Goal: Transaction & Acquisition: Download file/media

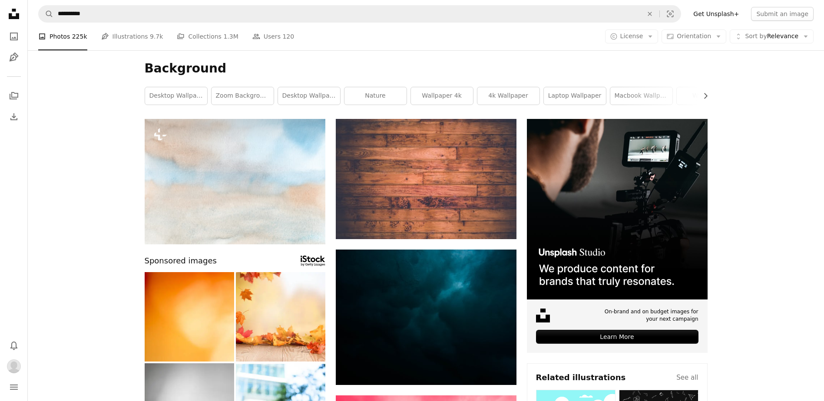
scroll to position [2149, 0]
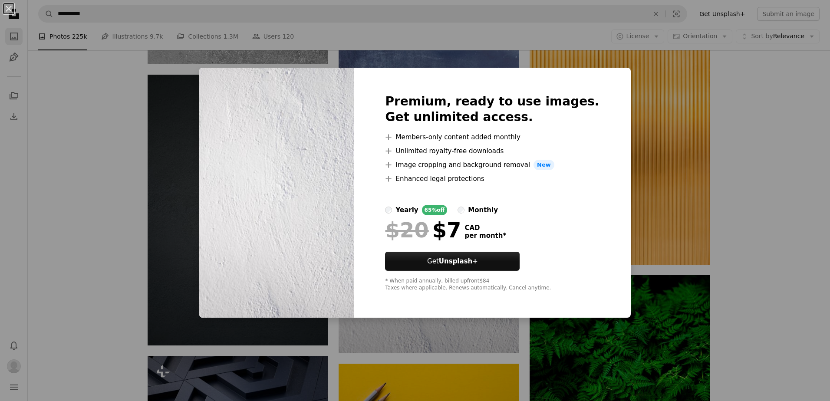
drag, startPoint x: 6, startPoint y: 7, endPoint x: 14, endPoint y: 29, distance: 23.8
click at [6, 8] on button "An X shape" at bounding box center [8, 8] width 10 height 10
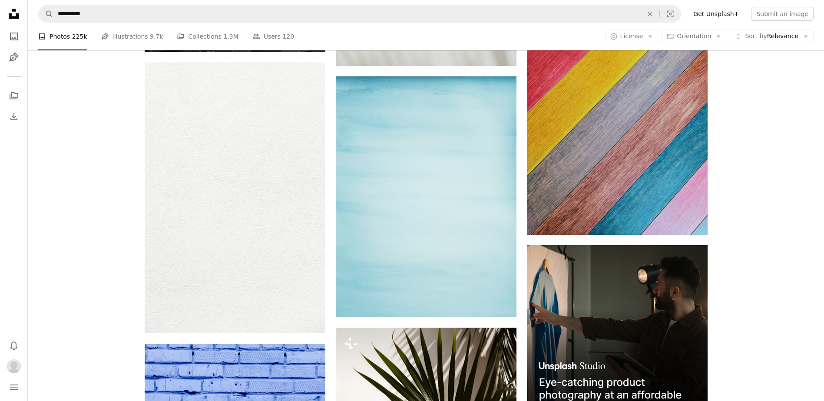
scroll to position [3134, 0]
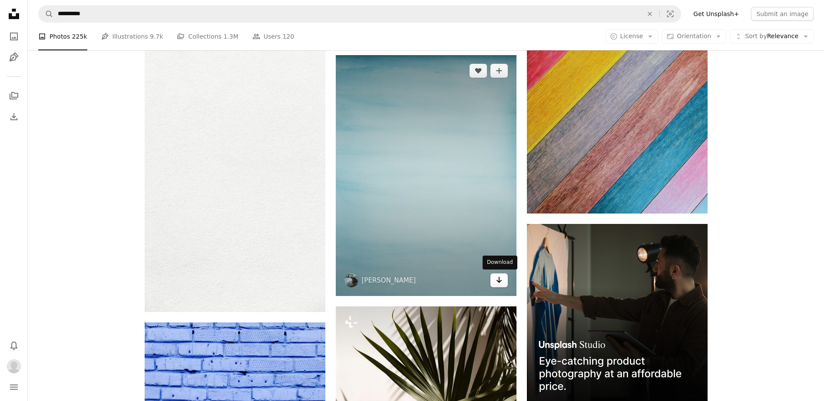
click at [499, 277] on icon "Download" at bounding box center [499, 280] width 6 height 6
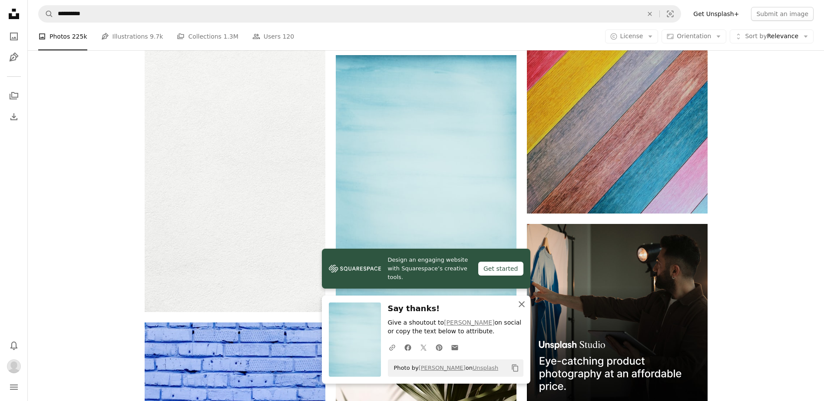
click at [521, 303] on icon "button" at bounding box center [521, 304] width 6 height 6
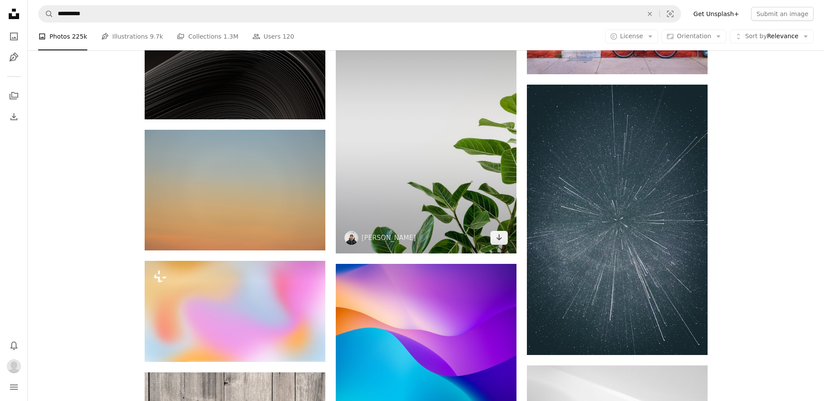
scroll to position [3741, 0]
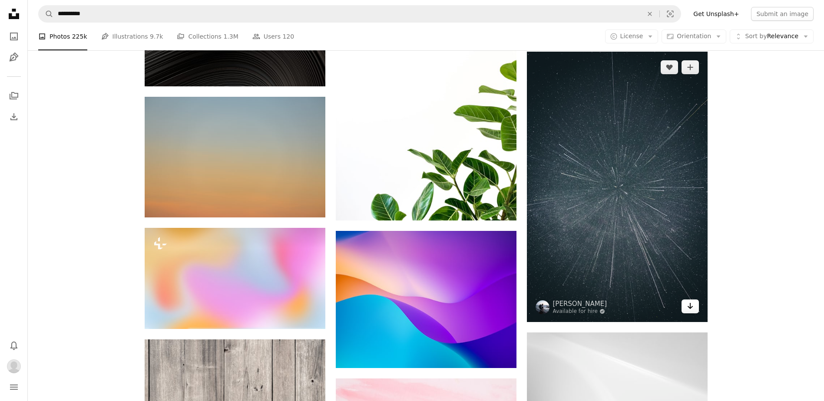
click at [691, 306] on icon "Arrow pointing down" at bounding box center [689, 306] width 7 height 10
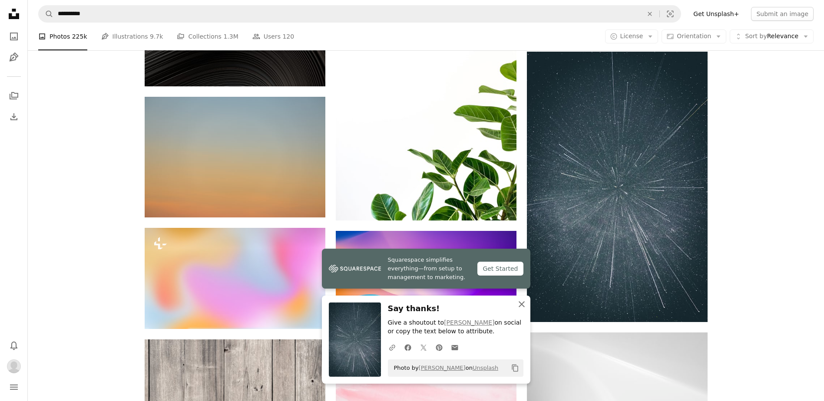
click at [520, 304] on icon "An X shape" at bounding box center [521, 304] width 10 height 10
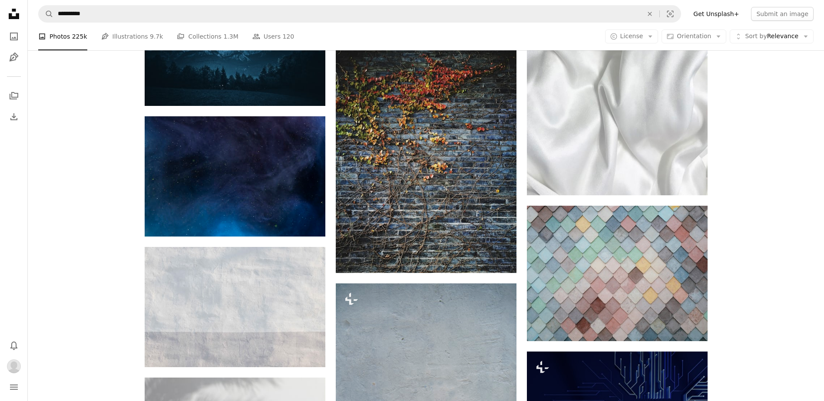
scroll to position [5275, 0]
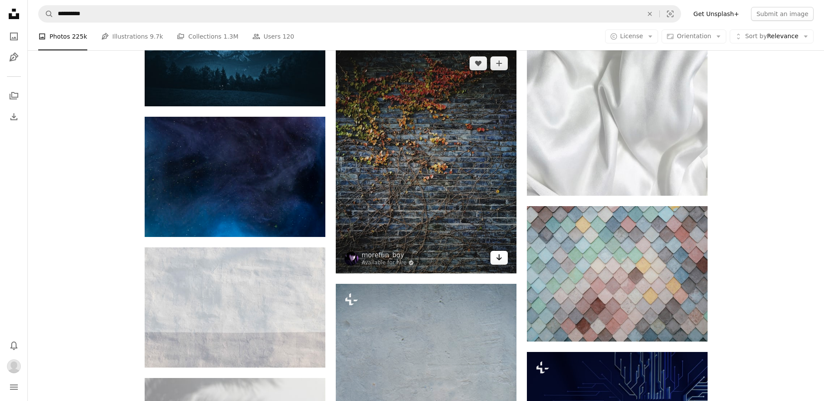
click at [498, 255] on icon "Download" at bounding box center [499, 257] width 6 height 6
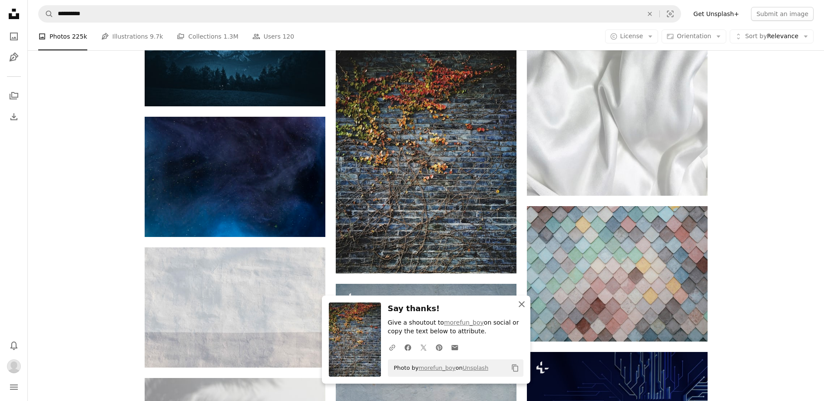
click at [521, 302] on icon "An X shape" at bounding box center [521, 304] width 10 height 10
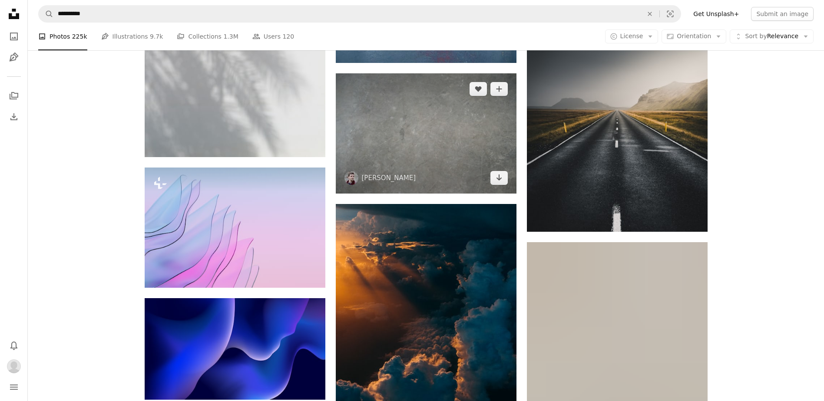
scroll to position [5739, 0]
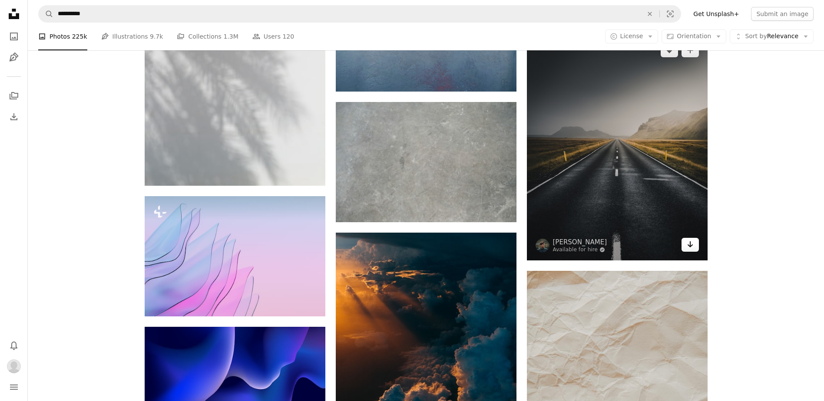
click at [690, 241] on icon "Arrow pointing down" at bounding box center [689, 244] width 7 height 10
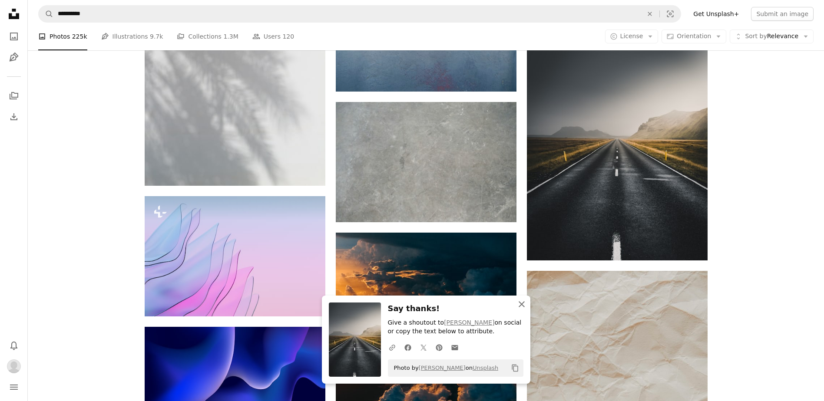
click at [518, 303] on icon "An X shape" at bounding box center [521, 304] width 10 height 10
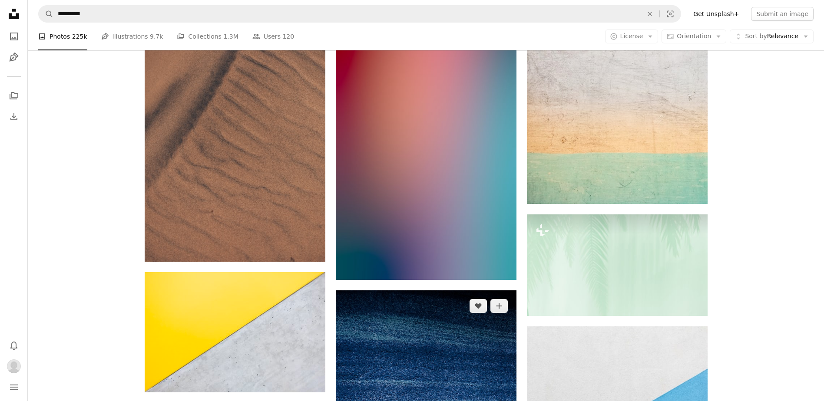
scroll to position [6751, 0]
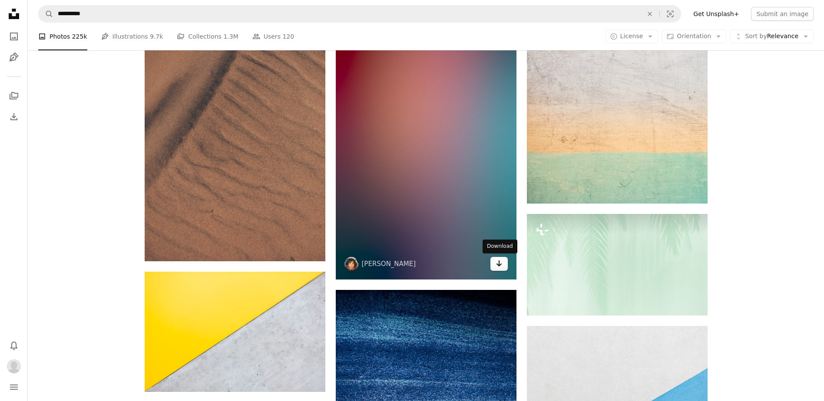
click at [502, 267] on icon "Arrow pointing down" at bounding box center [498, 263] width 7 height 10
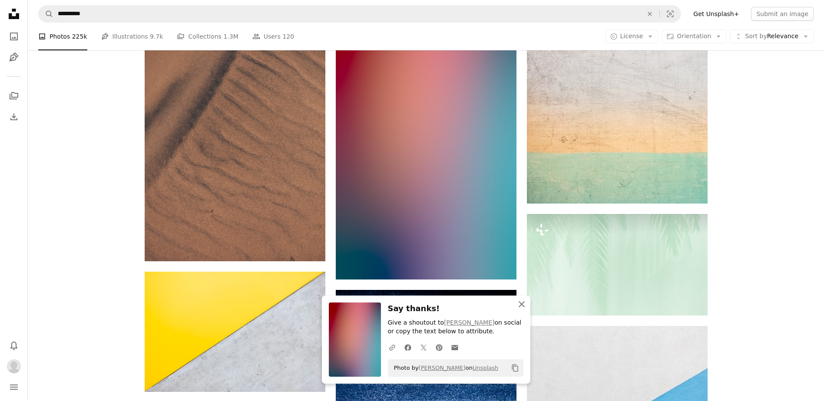
click at [521, 305] on icon "button" at bounding box center [521, 304] width 6 height 6
